Goal: Information Seeking & Learning: Learn about a topic

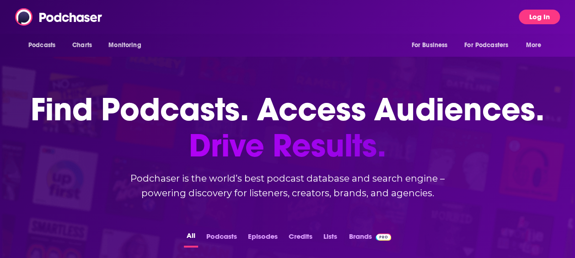
click at [542, 20] on button "Log In" at bounding box center [538, 17] width 41 height 15
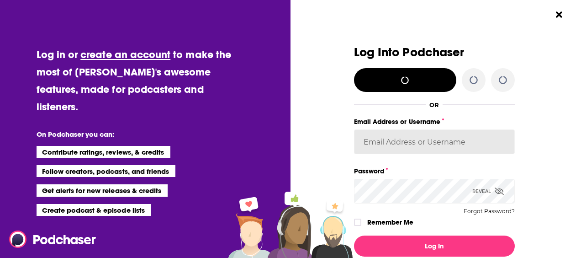
type input "AxicomUK"
click at [420, 137] on input "AxicomUK" at bounding box center [434, 141] width 161 height 25
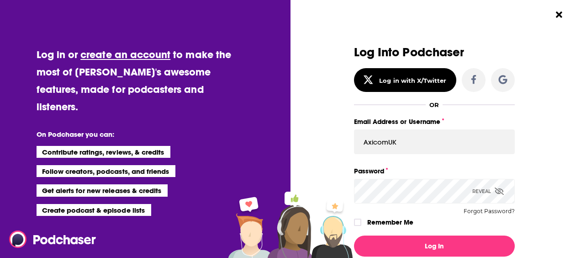
click at [307, 160] on div "Dialog" at bounding box center [273, 160] width 161 height 229
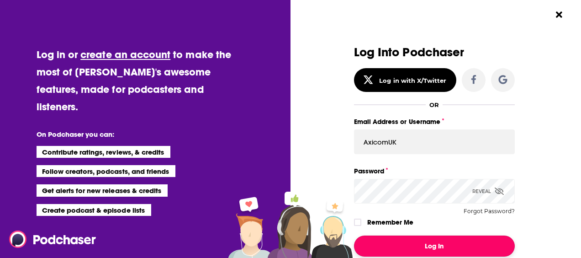
click at [412, 250] on button "Log In" at bounding box center [434, 245] width 161 height 21
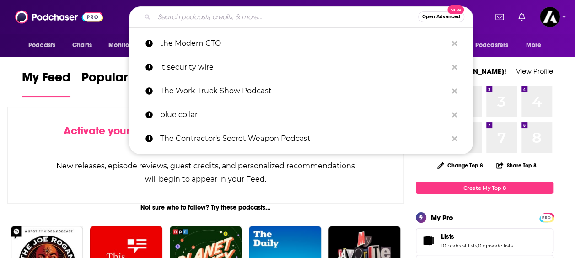
click at [248, 20] on input "Search podcasts, credits, & more..." at bounding box center [286, 17] width 264 height 15
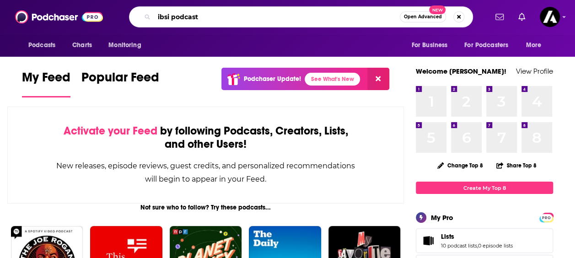
type input "ibsi podcast"
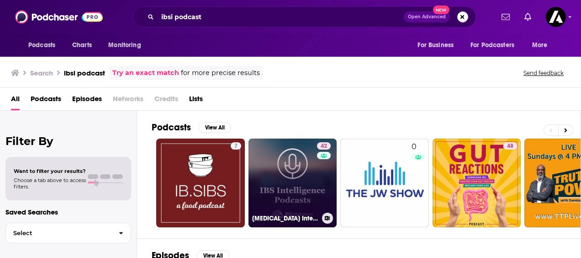
click at [272, 171] on link "42 [MEDICAL_DATA] Intelligence Podcasts" at bounding box center [293, 182] width 89 height 89
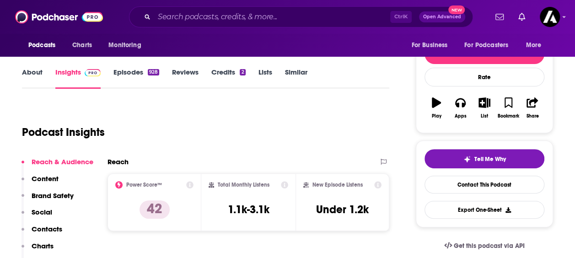
scroll to position [107, 0]
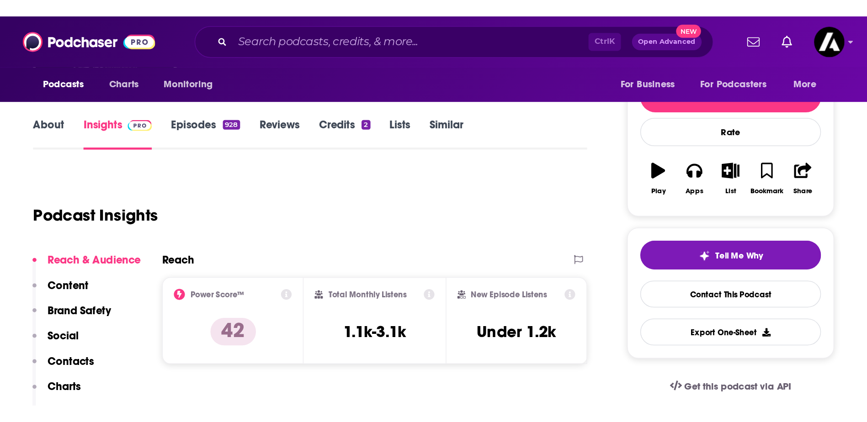
scroll to position [82, 0]
